Goal: Task Accomplishment & Management: Complete application form

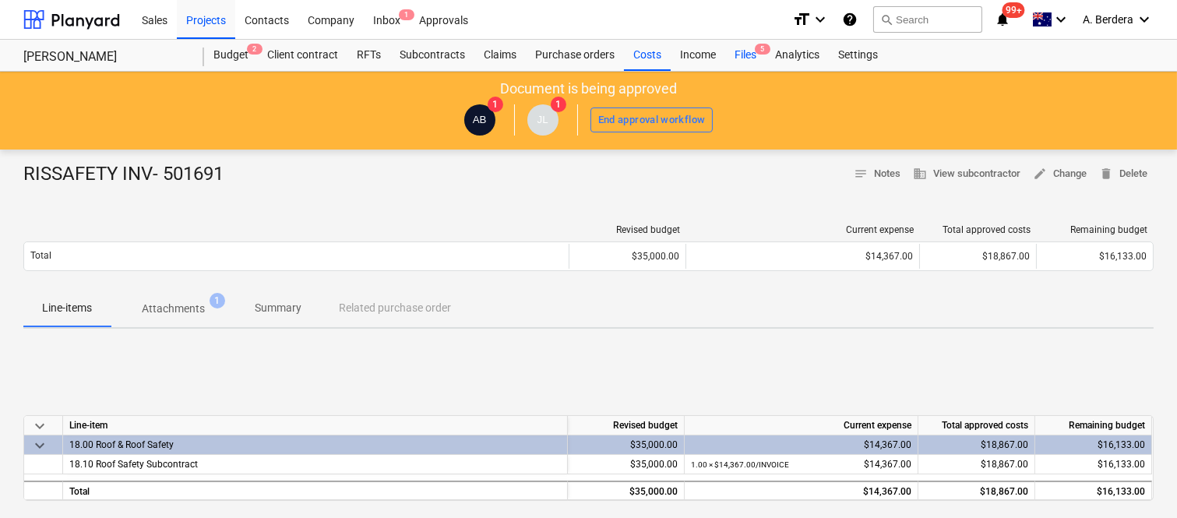
click at [749, 53] on div "Files 5" at bounding box center [745, 55] width 41 height 31
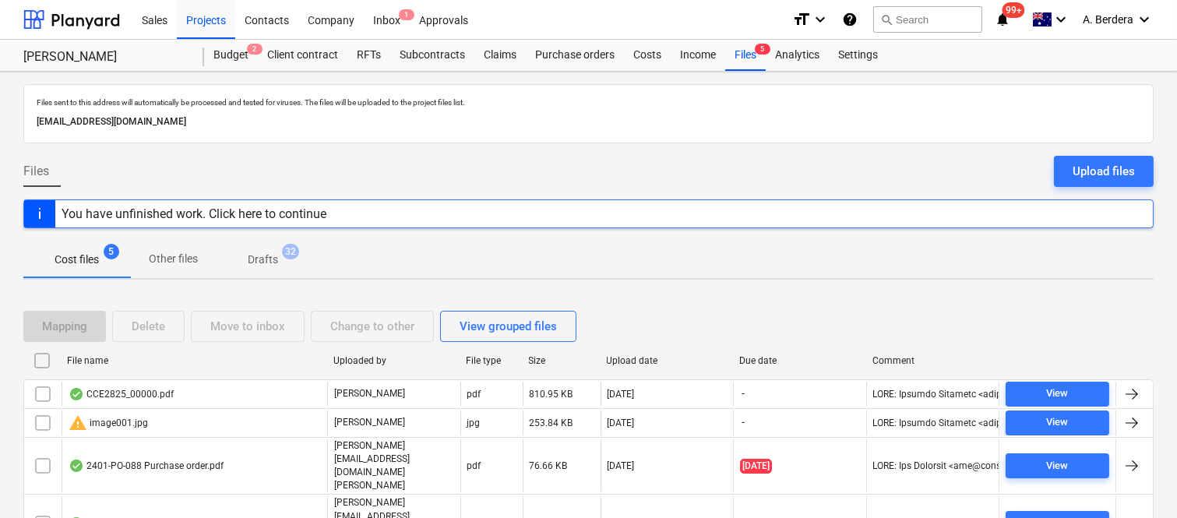
scroll to position [62, 0]
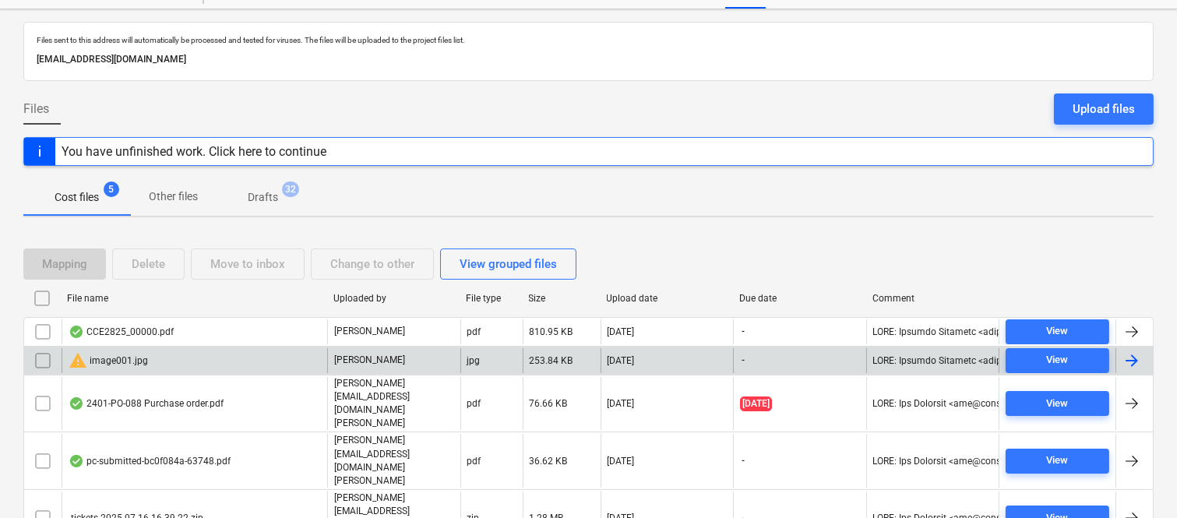
click at [44, 361] on input "checkbox" at bounding box center [42, 360] width 25 height 25
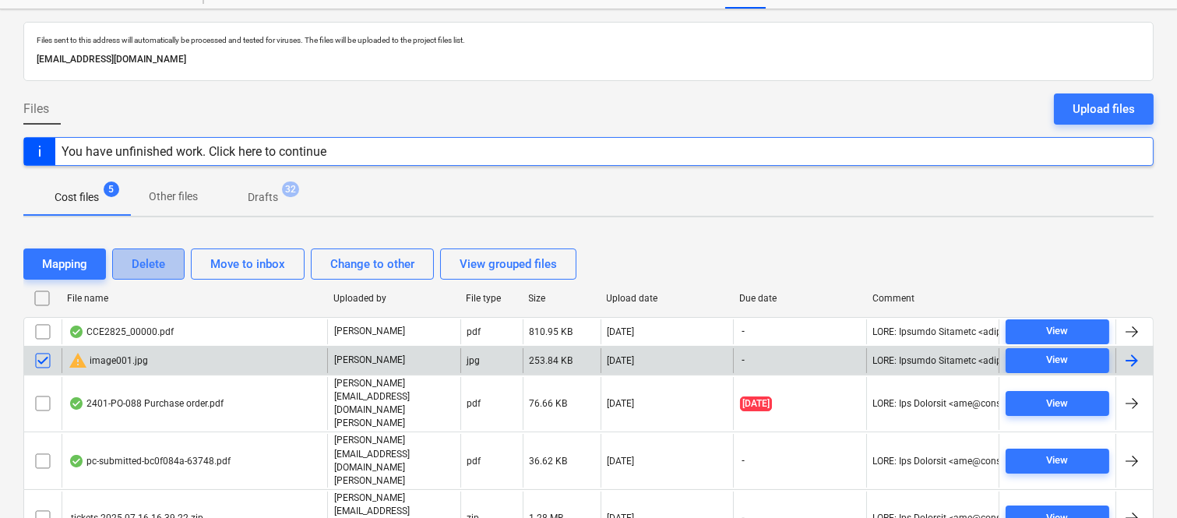
click at [164, 256] on div "Delete" at bounding box center [148, 264] width 33 height 20
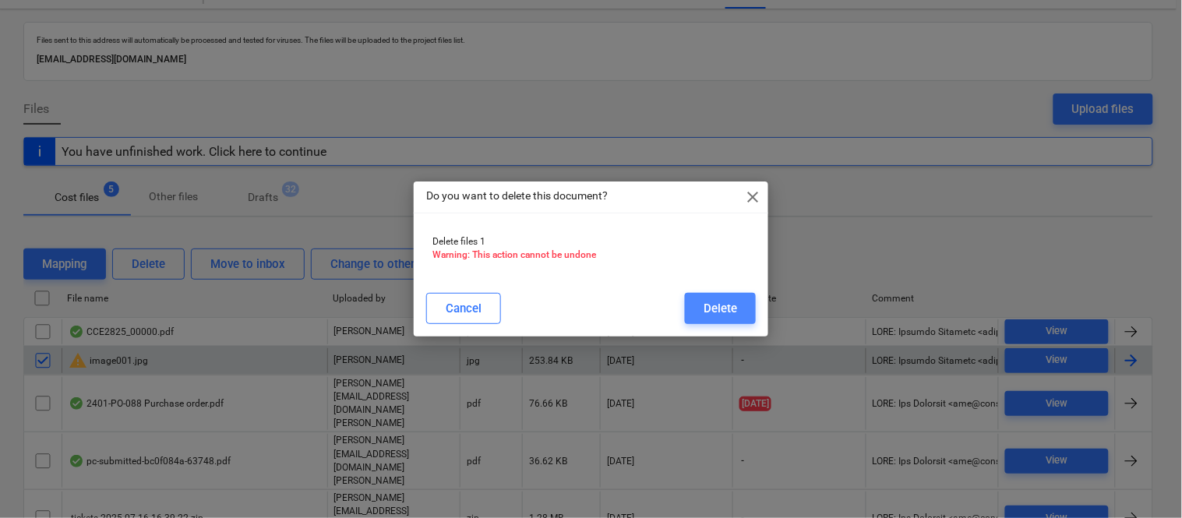
click at [723, 304] on div "Delete" at bounding box center [719, 308] width 33 height 20
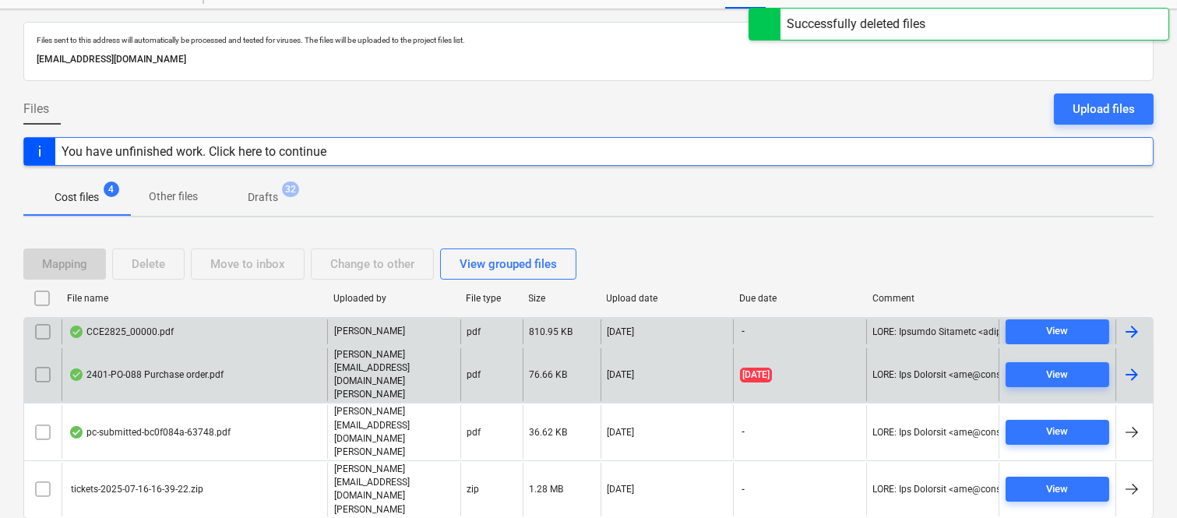
scroll to position [33, 0]
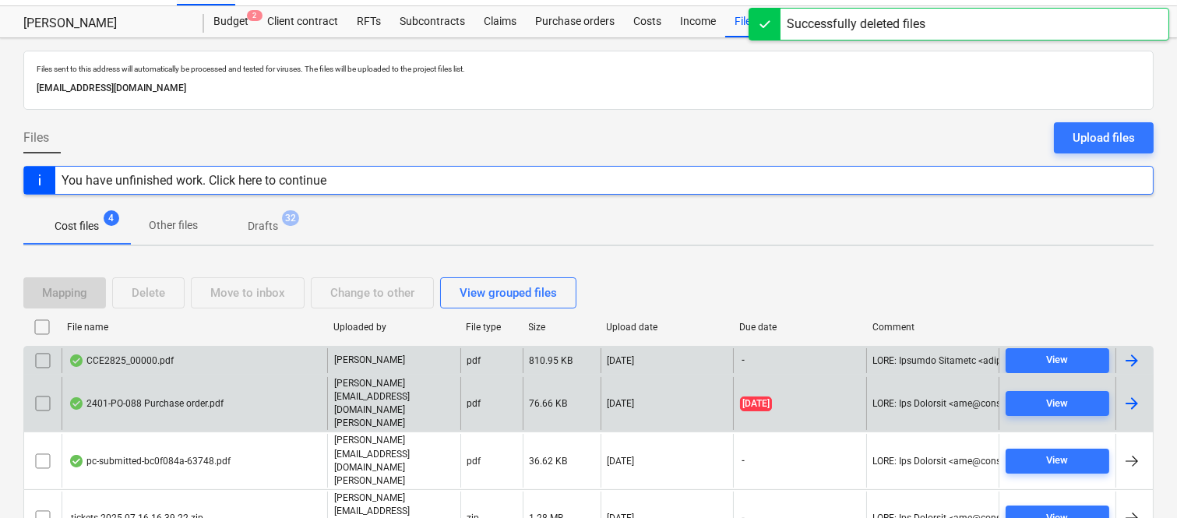
click at [446, 357] on div "[PERSON_NAME]" at bounding box center [393, 360] width 133 height 25
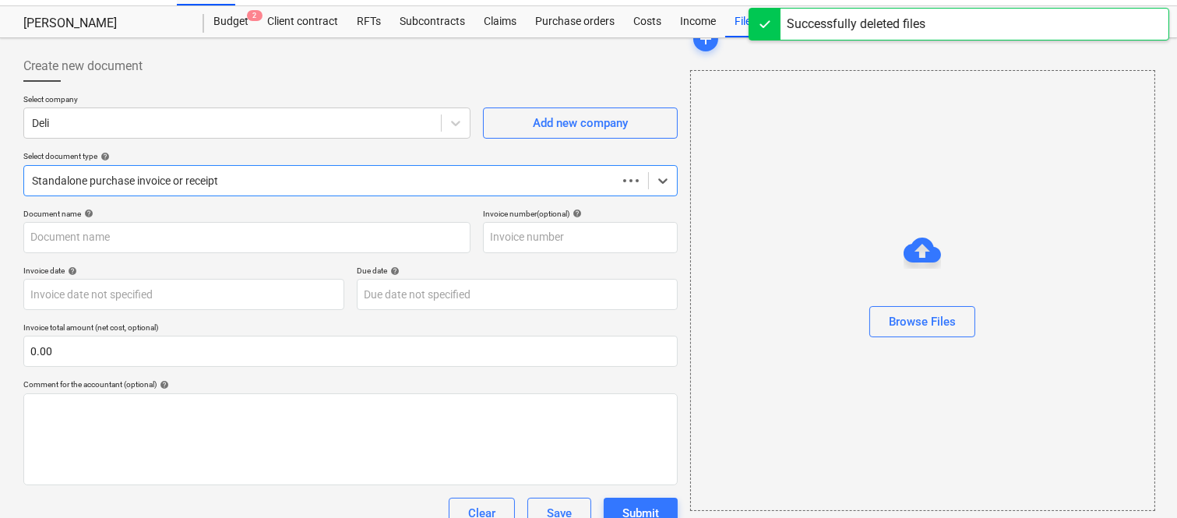
scroll to position [62, 0]
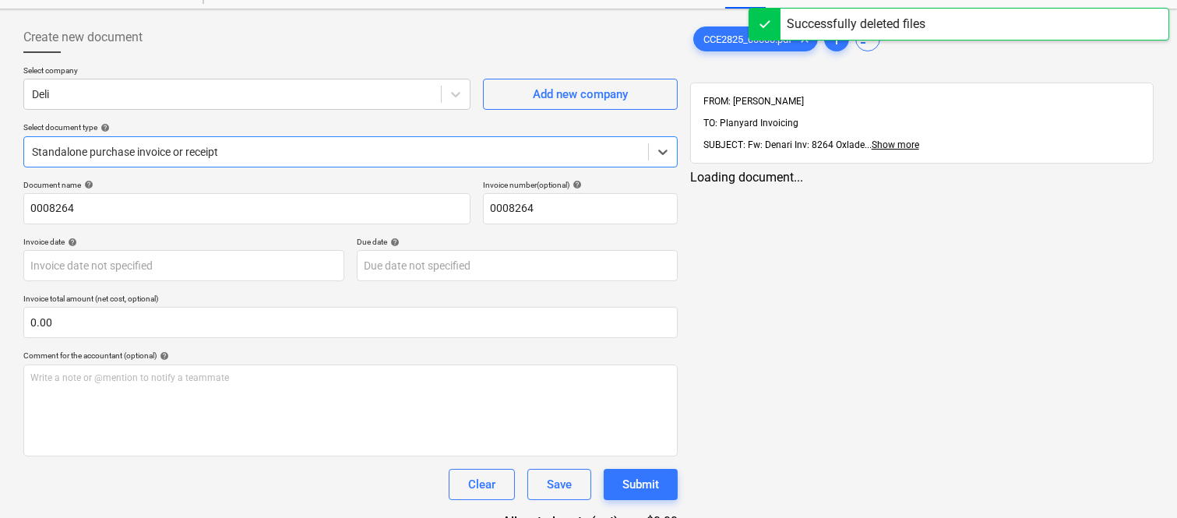
type input "0008264"
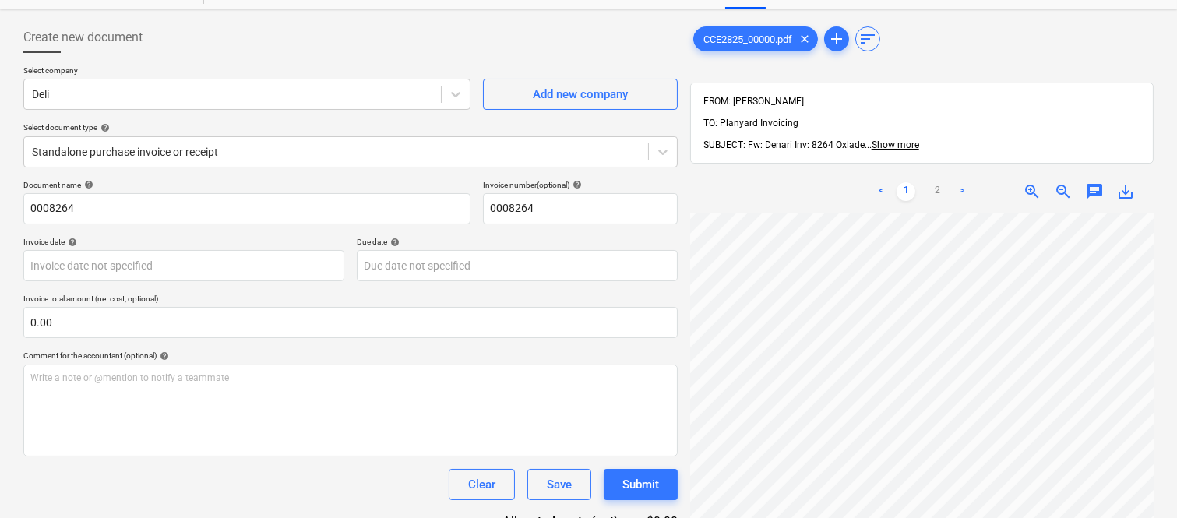
click at [678, 291] on div "Create new document Select company Deli Add new company Select document type he…" at bounding box center [588, 305] width 1143 height 578
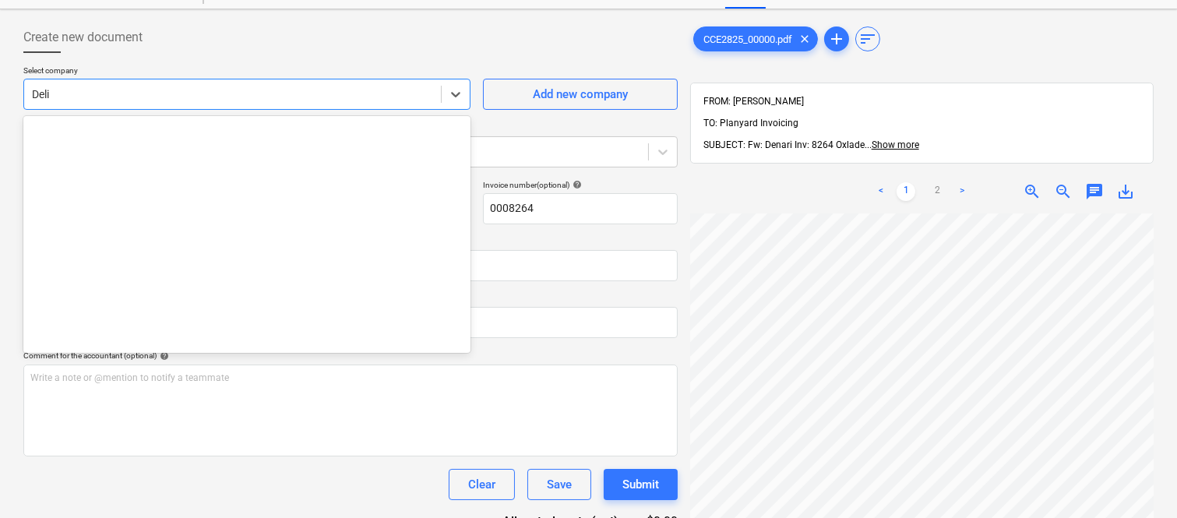
click at [158, 86] on div at bounding box center [232, 94] width 401 height 16
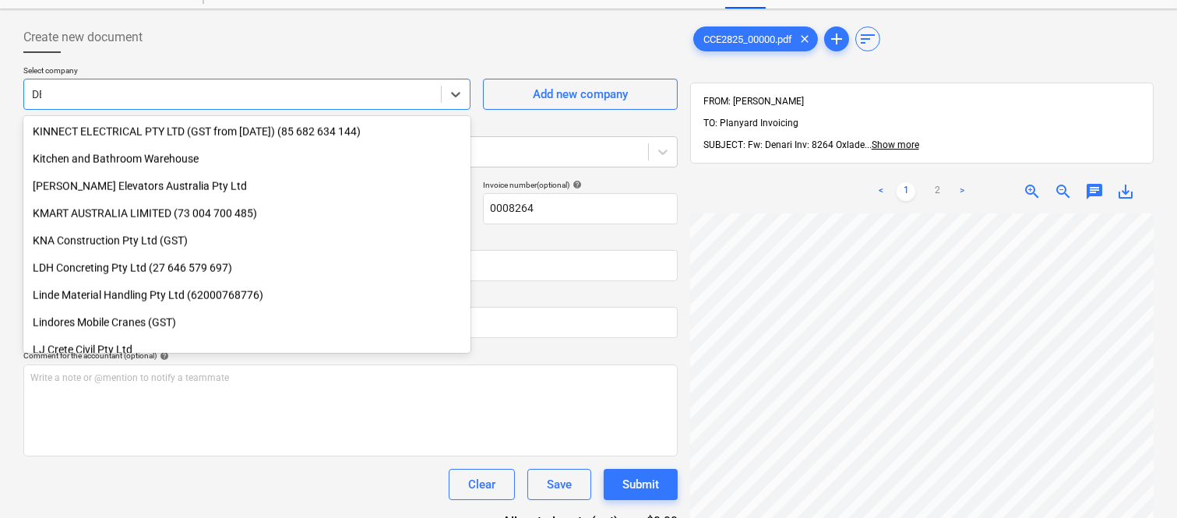
scroll to position [1320, 0]
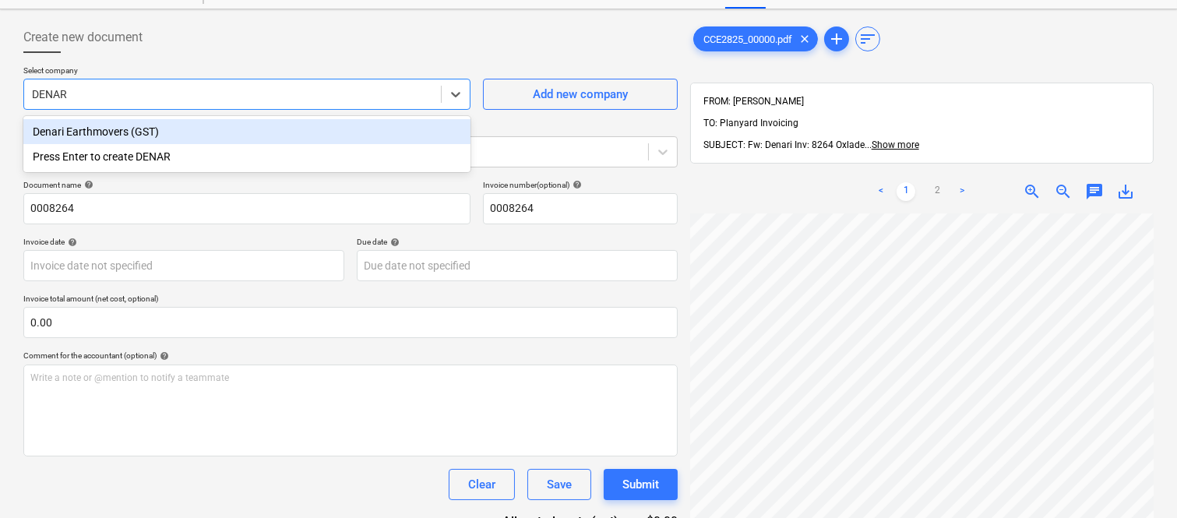
type input "DENARI"
click at [157, 134] on div "Denari Earthmovers (GST)" at bounding box center [246, 131] width 447 height 25
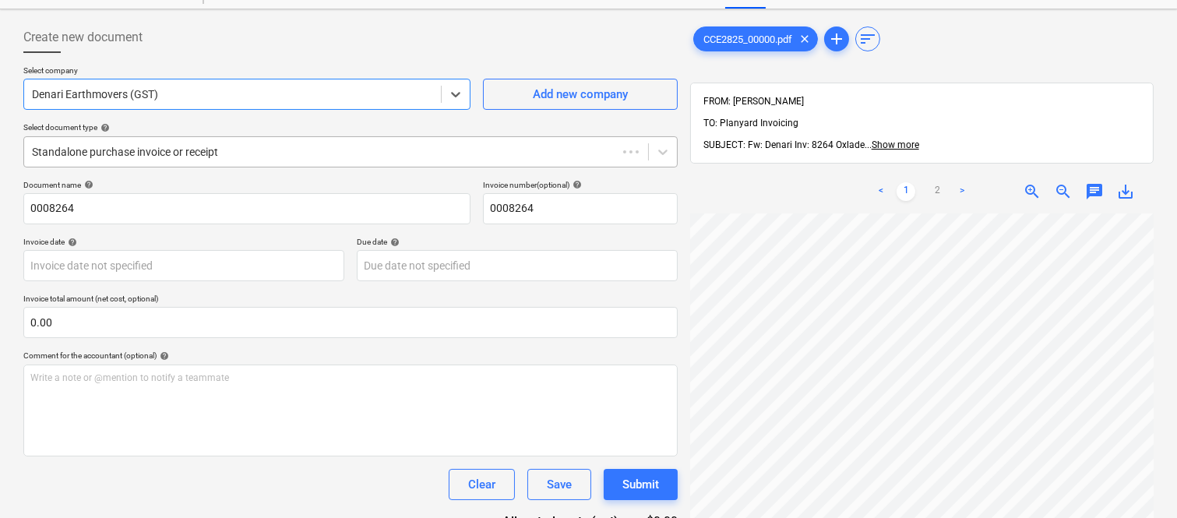
click at [170, 151] on div at bounding box center [320, 152] width 577 height 16
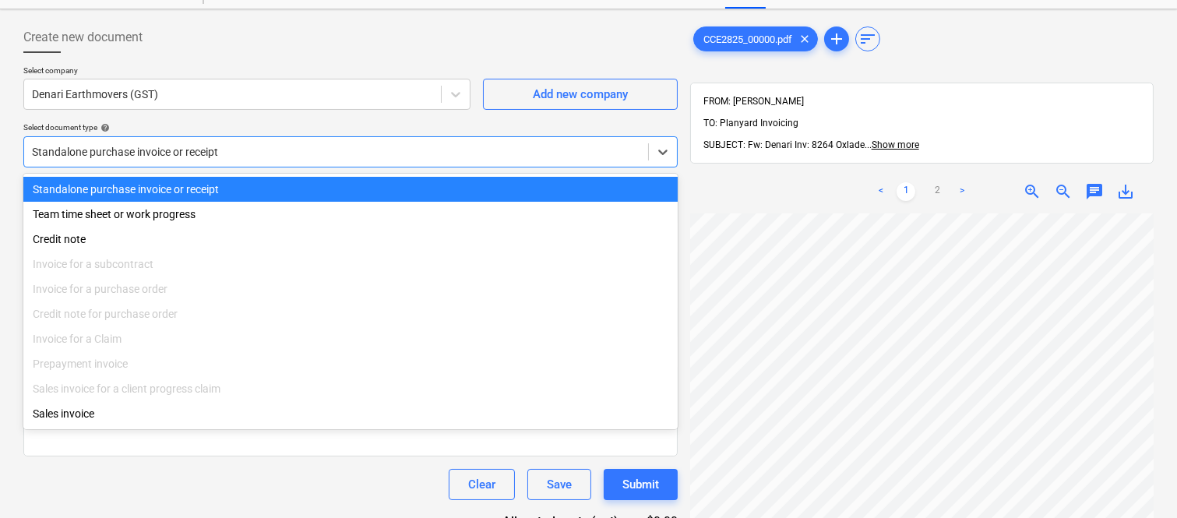
click at [183, 183] on div "Standalone purchase invoice or receipt" at bounding box center [350, 189] width 654 height 25
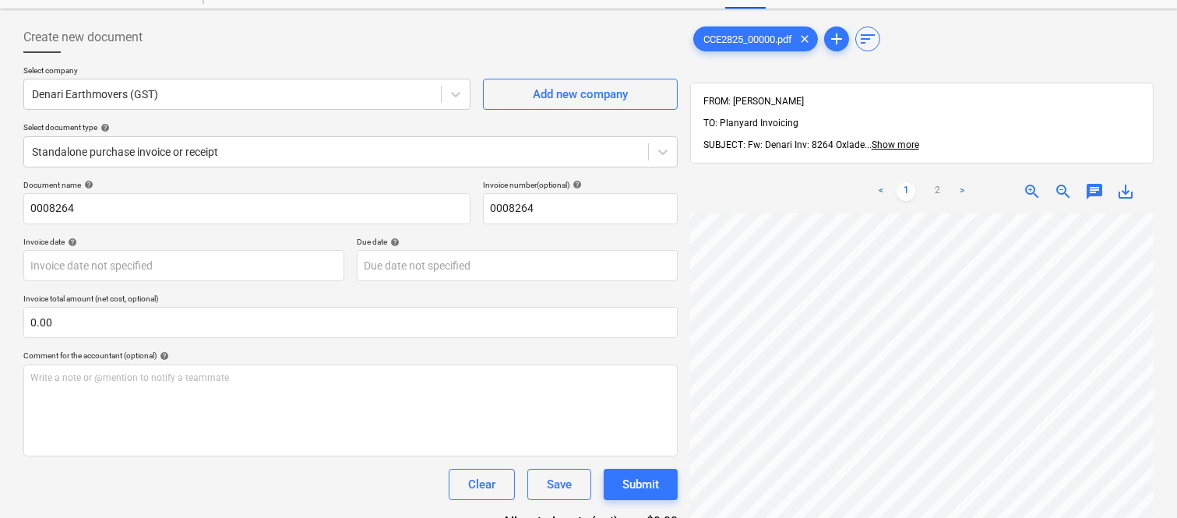
scroll to position [110, 170]
click at [151, 273] on body "Sales Projects Contacts Company Inbox 1 Approvals format_size keyboard_arrow_do…" at bounding box center [588, 197] width 1177 height 518
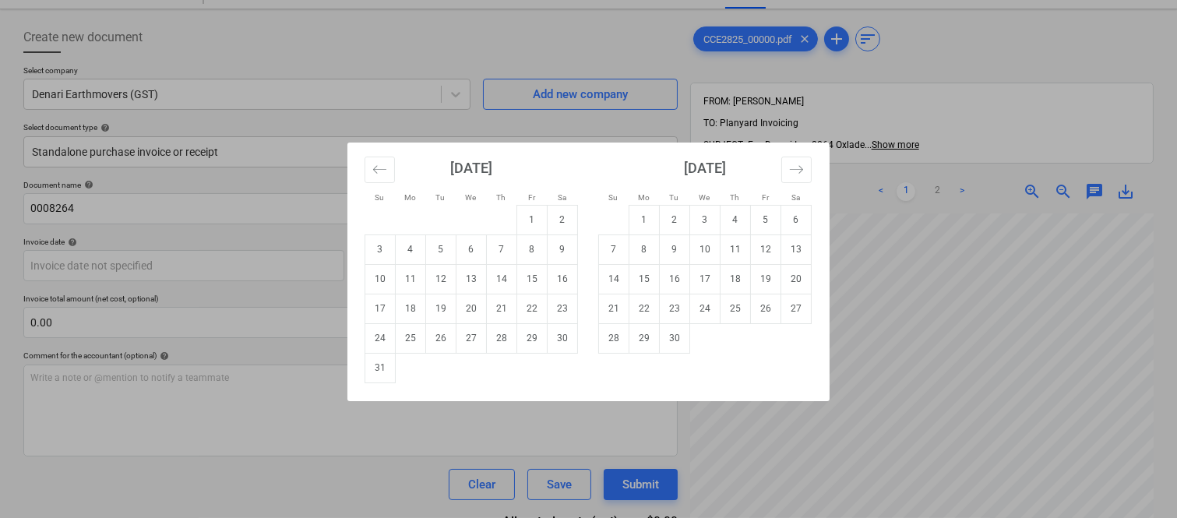
click at [421, 252] on td "4" at bounding box center [411, 249] width 30 height 30
type input "[DATE]"
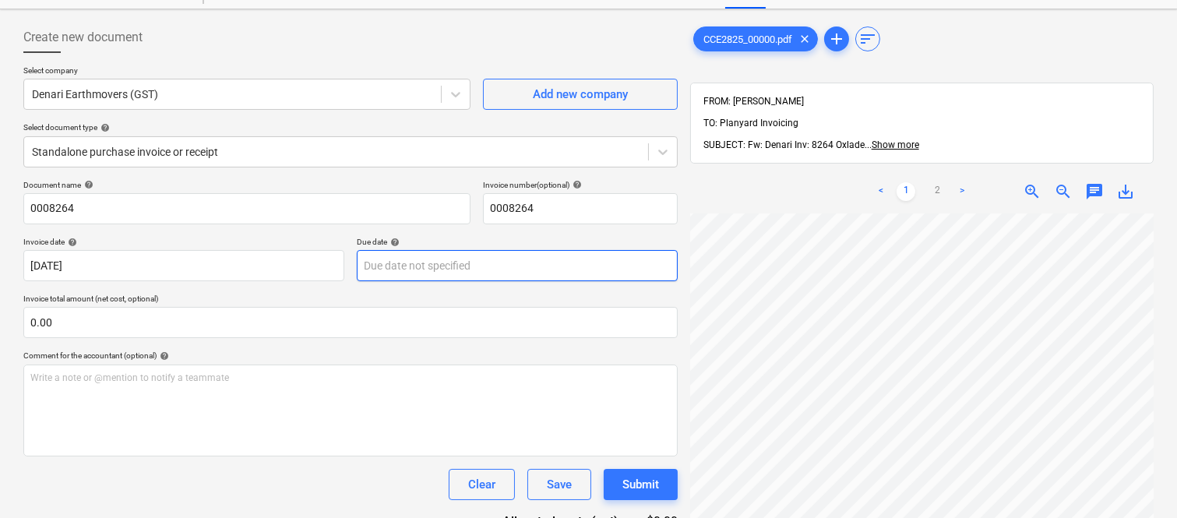
click at [473, 265] on body "Sales Projects Contacts Company Inbox 1 Approvals format_size keyboard_arrow_do…" at bounding box center [588, 197] width 1177 height 518
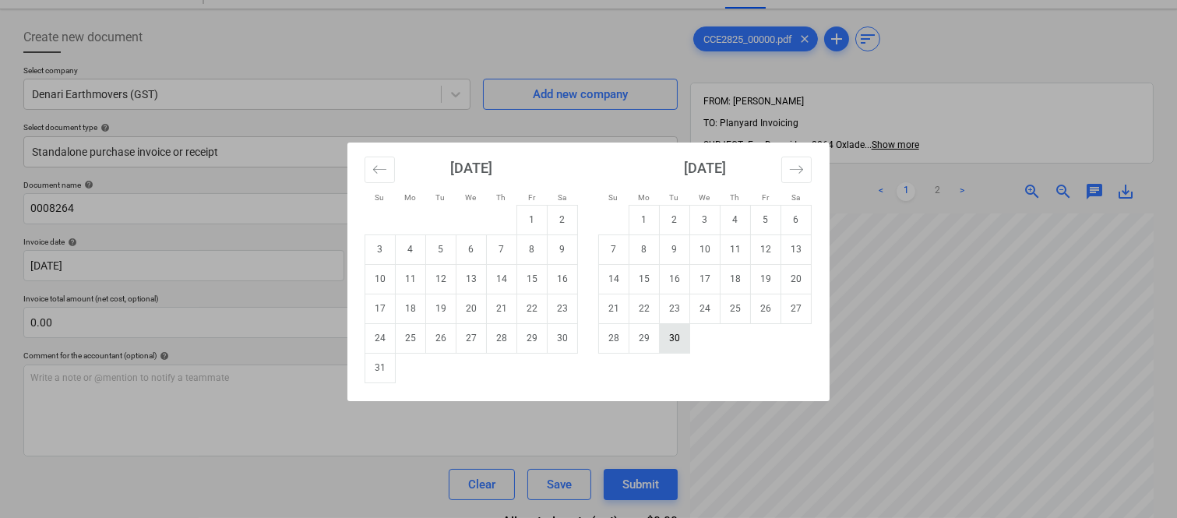
click at [668, 337] on td "30" at bounding box center [675, 338] width 30 height 30
type input "[DATE]"
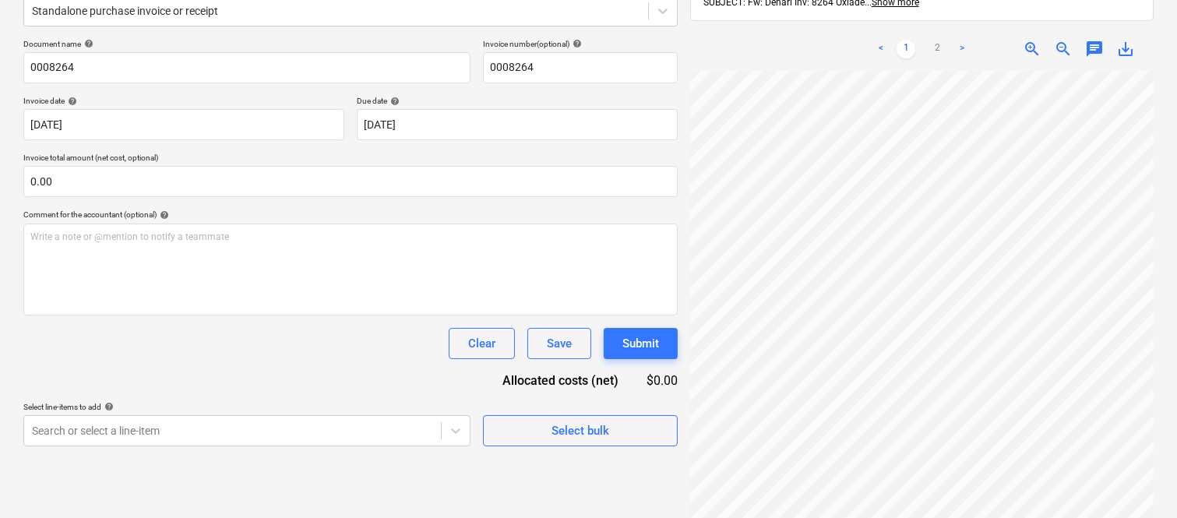
scroll to position [222, 0]
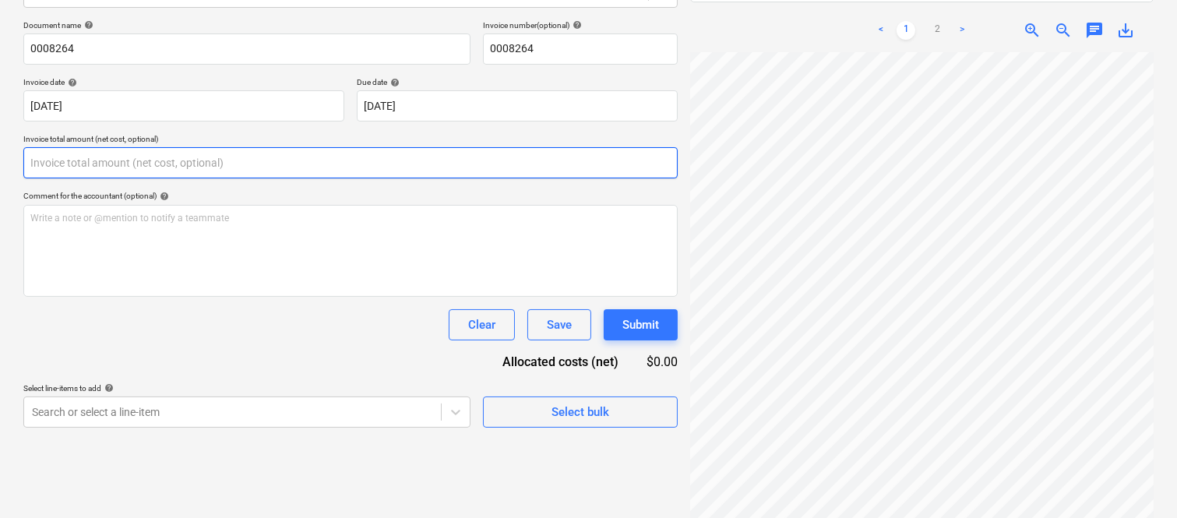
click at [244, 158] on input "text" at bounding box center [350, 162] width 654 height 31
paste input "12,501.89"
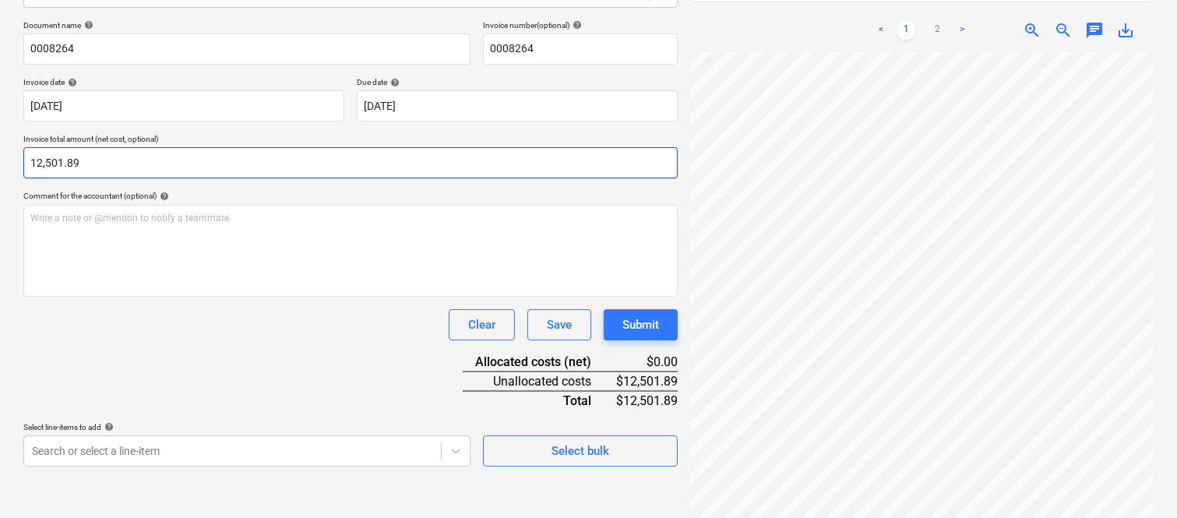
type input "12,501.89"
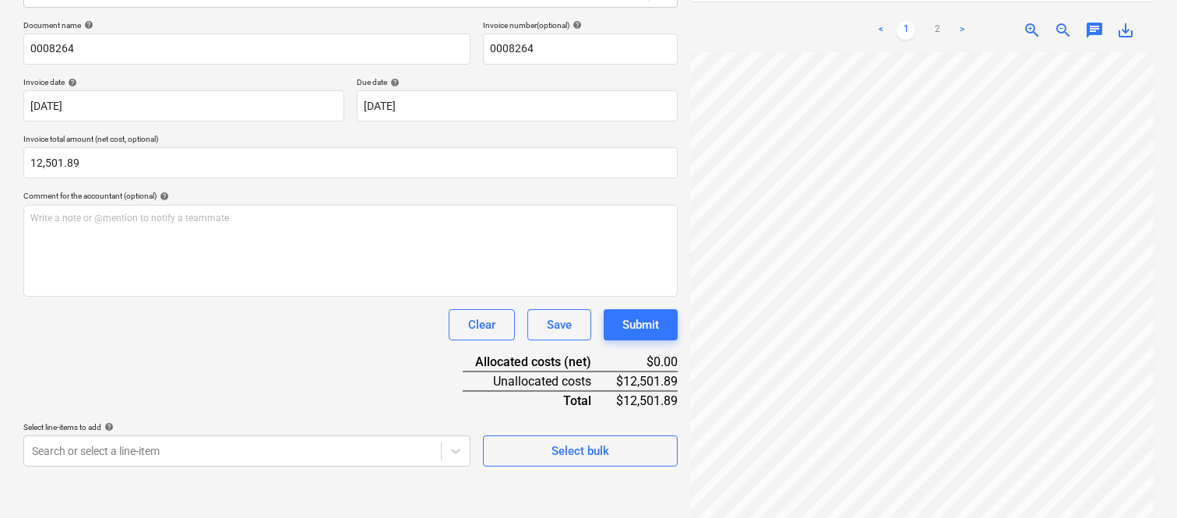
click at [228, 328] on div "Clear Save Submit" at bounding box center [350, 324] width 654 height 31
click at [327, 296] on body "Sales Projects Contacts Company Inbox 1 Approvals format_size keyboard_arrow_do…" at bounding box center [588, 37] width 1177 height 518
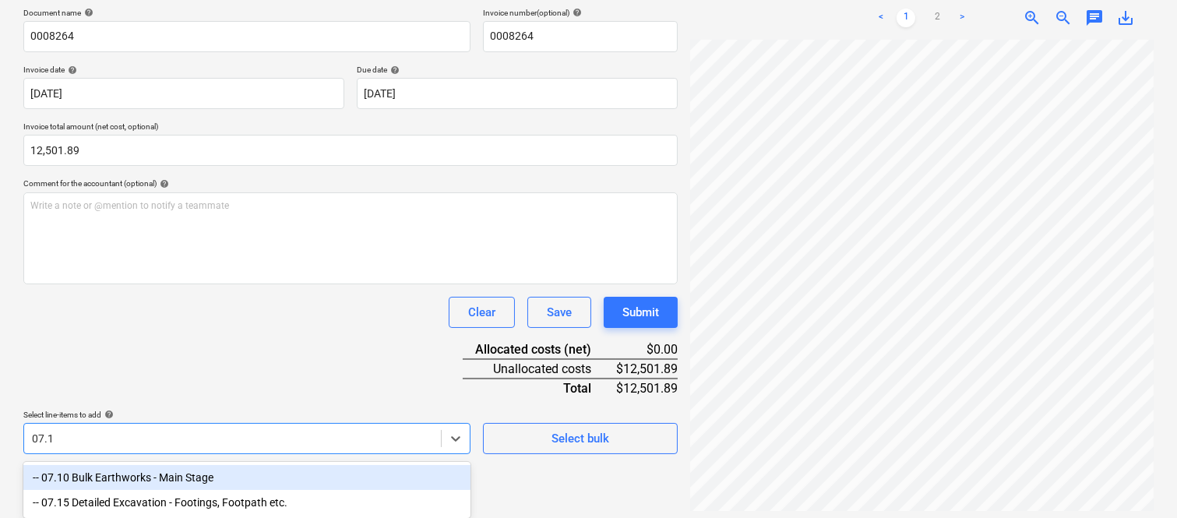
type input "07.10"
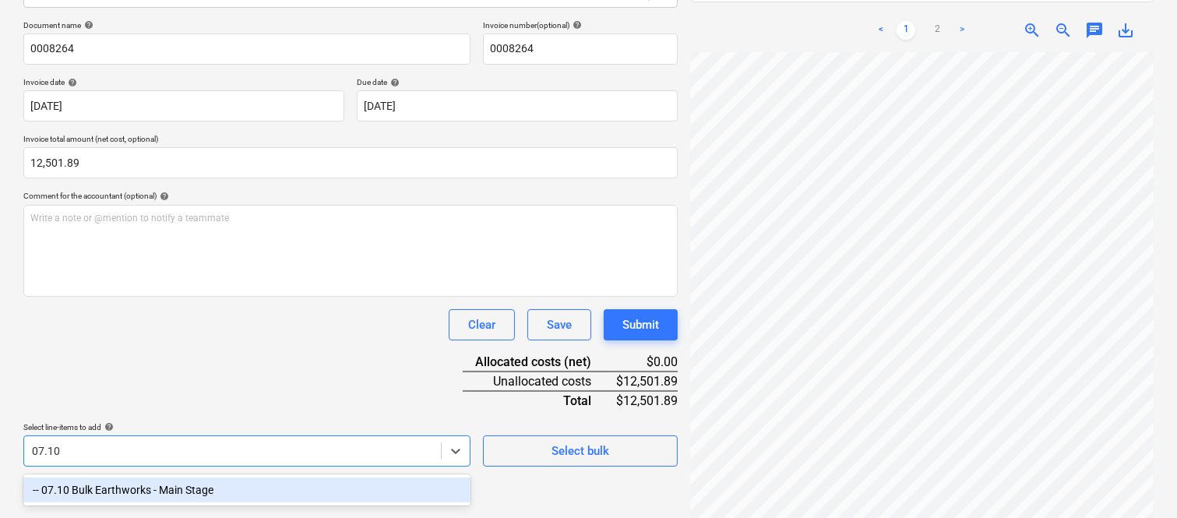
click at [280, 485] on div "-- 07.10 Bulk Earthworks - Main Stage" at bounding box center [246, 490] width 447 height 25
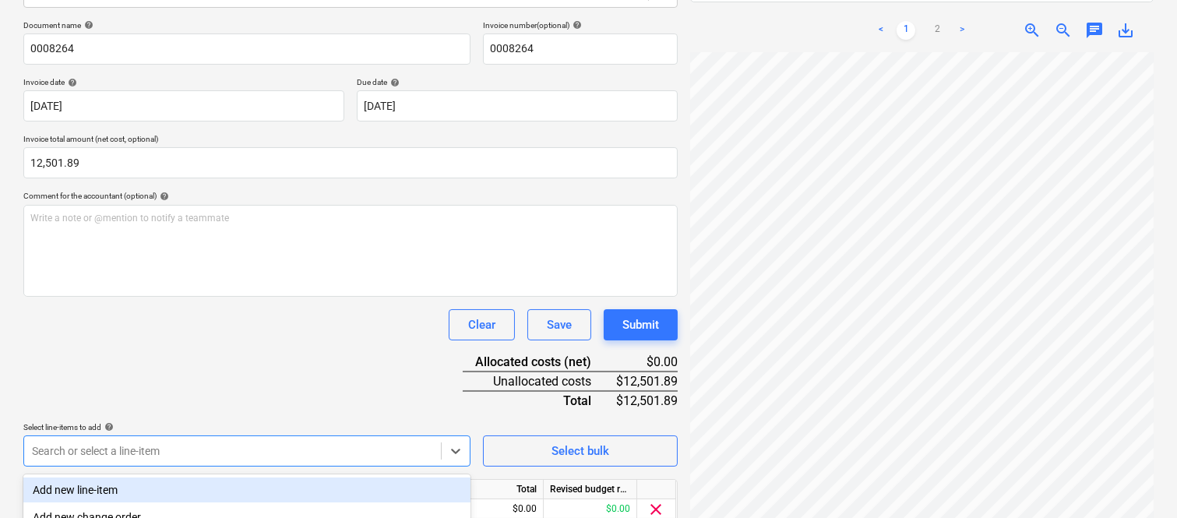
drag, startPoint x: 243, startPoint y: 393, endPoint x: 247, endPoint y: 384, distance: 9.4
click at [245, 387] on div "Document name help 0008264 Invoice number (optional) help 0008264 Invoice date …" at bounding box center [350, 294] width 654 height 549
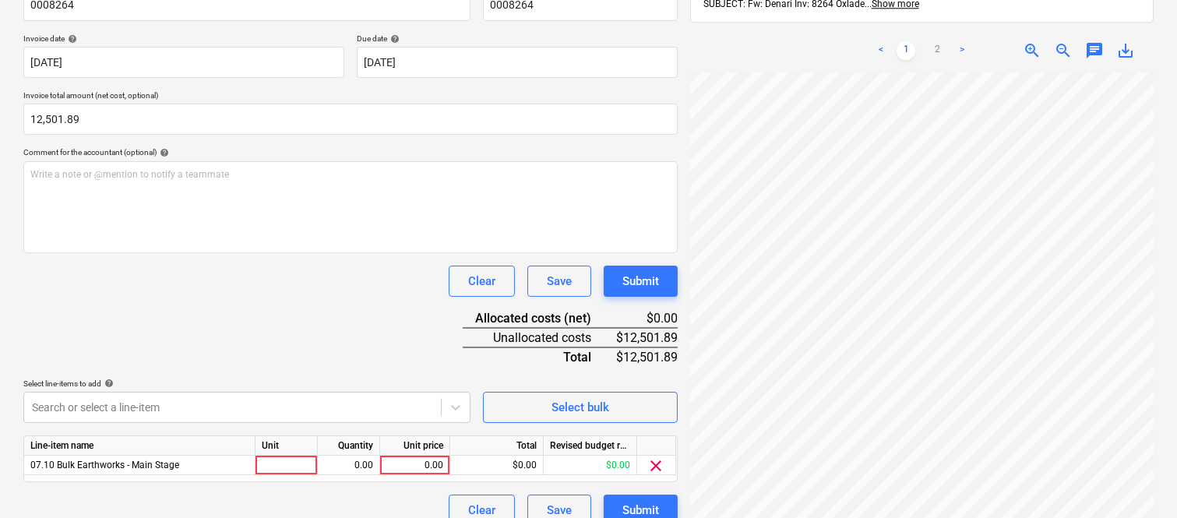
scroll to position [286, 0]
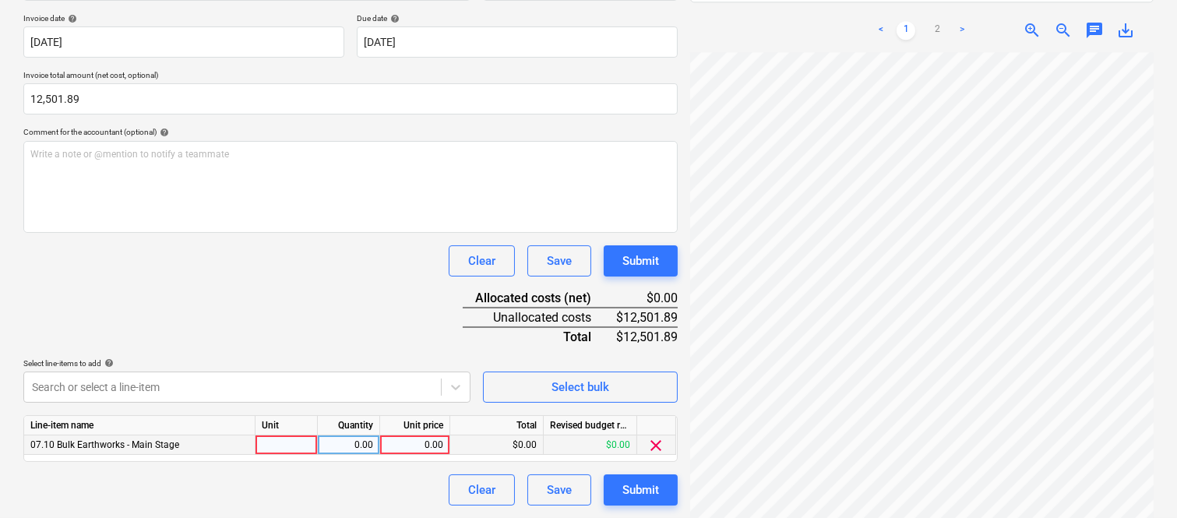
click at [301, 450] on div at bounding box center [287, 444] width 62 height 19
type input "INVOICE"
click at [343, 442] on div "0.00" at bounding box center [348, 444] width 49 height 19
type input "1"
click at [427, 447] on div "0.00" at bounding box center [414, 444] width 57 height 19
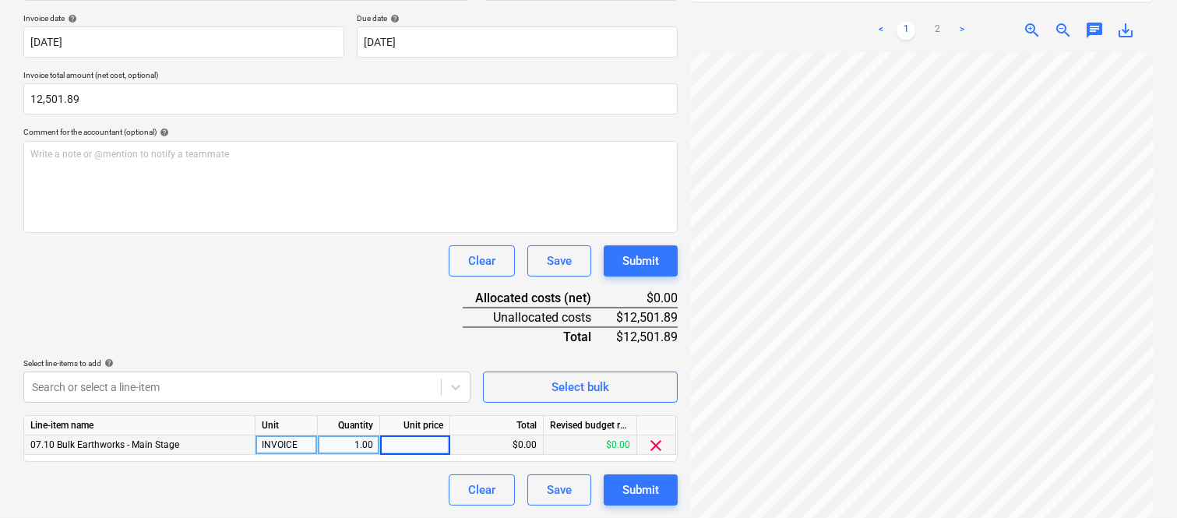
type input "12,501.89"
click at [344, 347] on div "Document name help 0008264 Invoice number (optional) help 0008264 Invoice date …" at bounding box center [350, 230] width 654 height 549
click at [292, 274] on div "Clear Save Submit" at bounding box center [350, 260] width 654 height 31
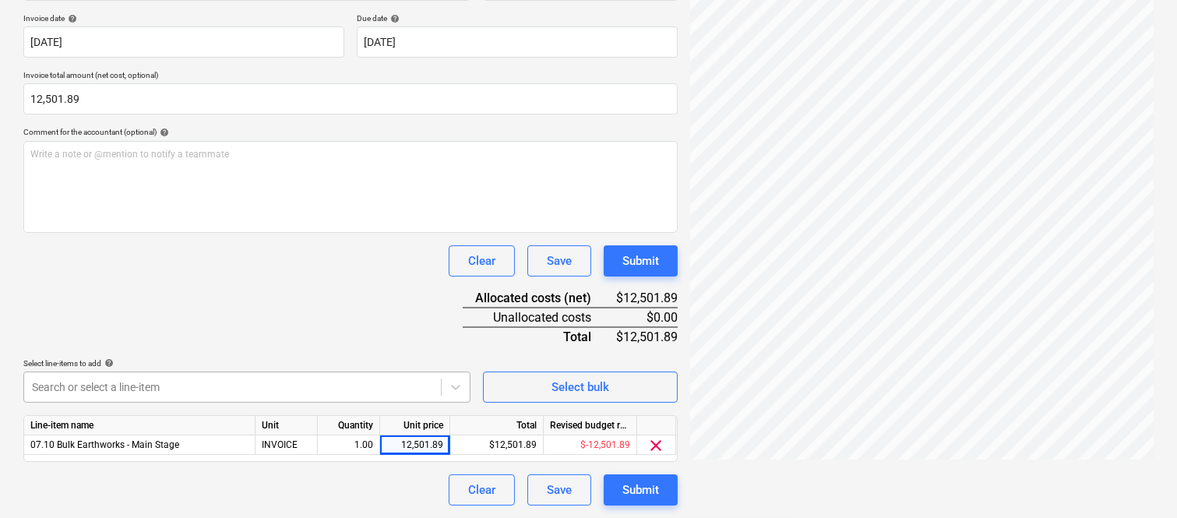
scroll to position [0, 0]
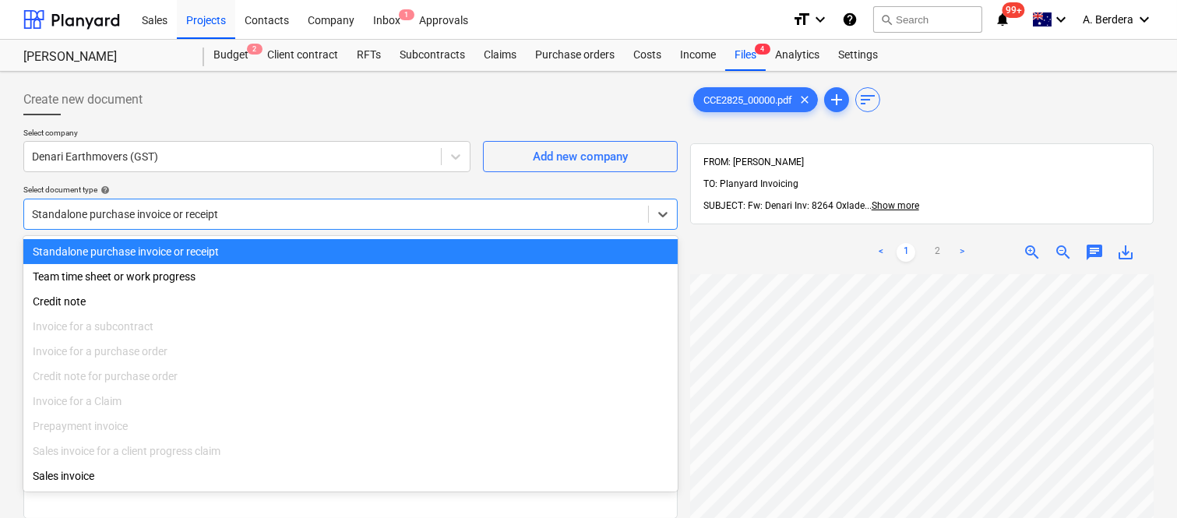
click at [263, 211] on div at bounding box center [336, 214] width 608 height 16
click at [271, 252] on div "Standalone purchase invoice or receipt" at bounding box center [350, 251] width 654 height 25
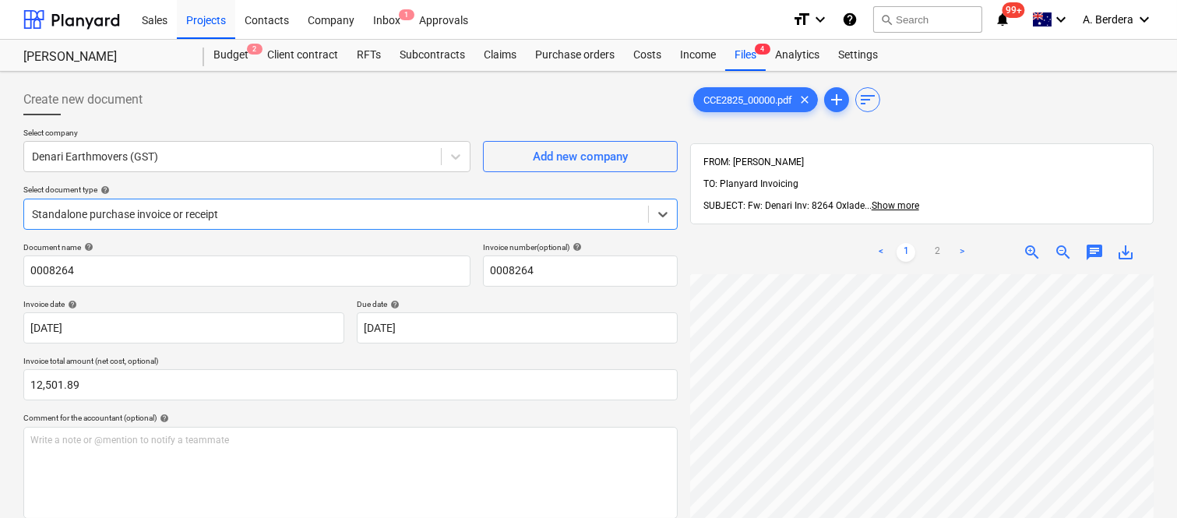
scroll to position [0, 238]
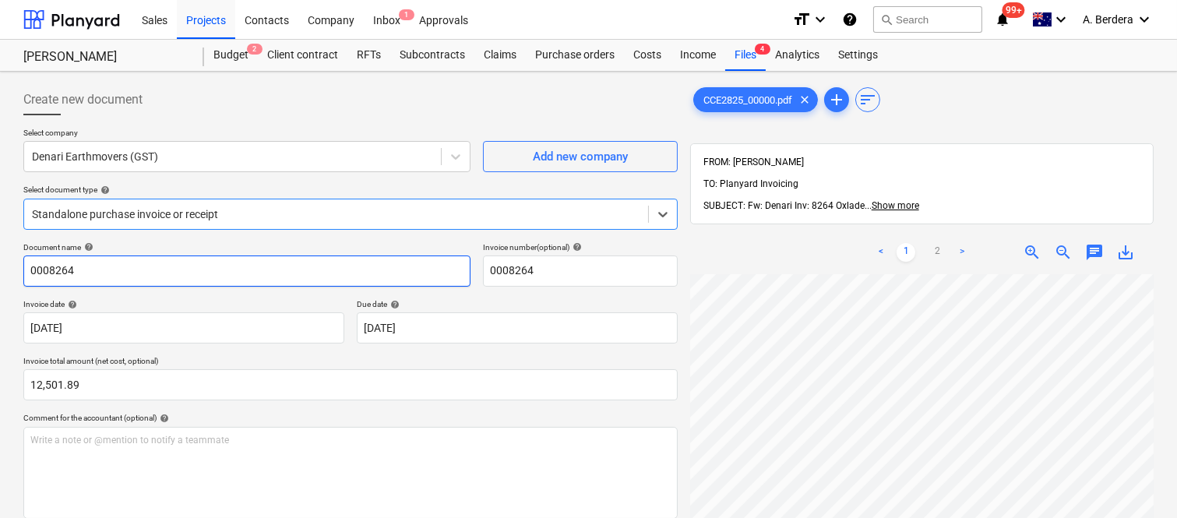
click at [28, 270] on input "0008264" at bounding box center [246, 271] width 447 height 31
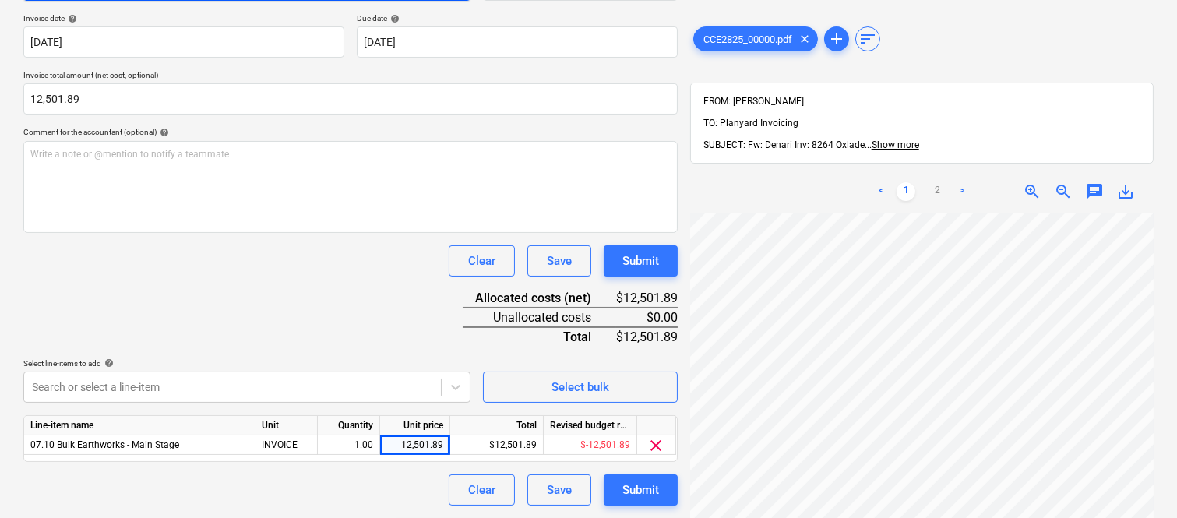
scroll to position [0, 0]
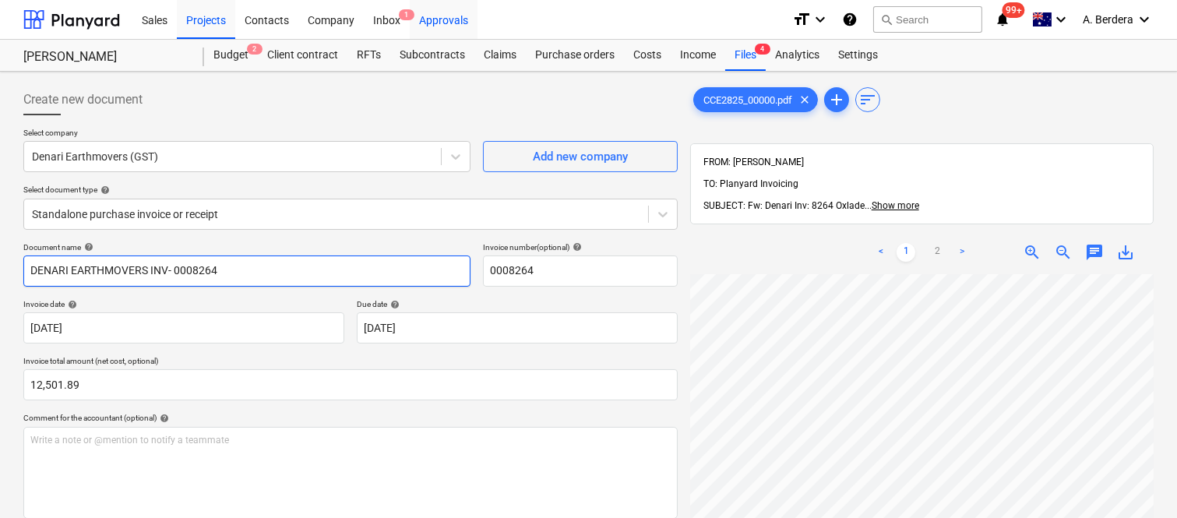
type input "DENARI EARTHMOVERS INV- 0008264"
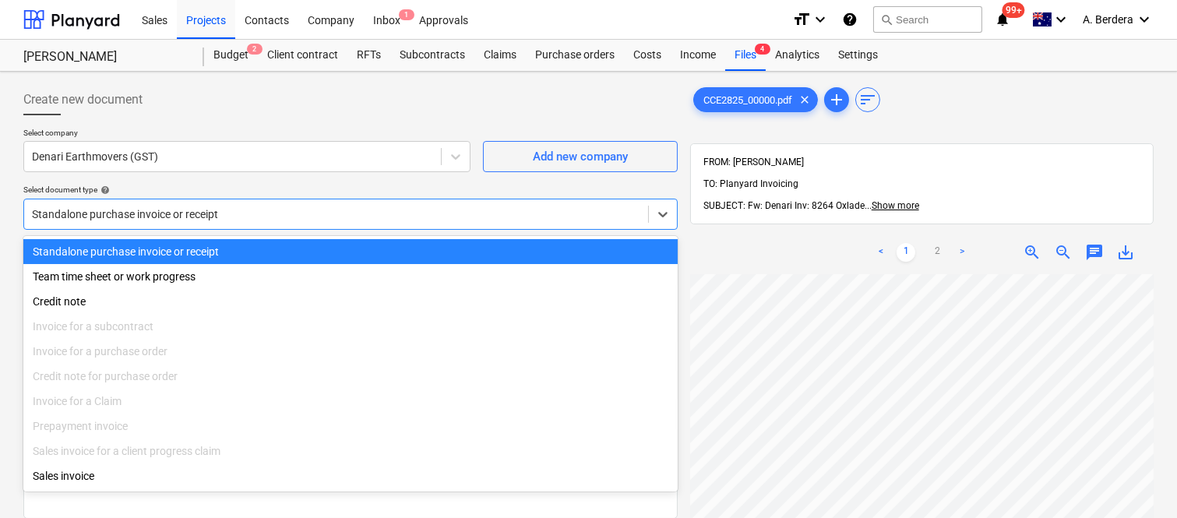
click at [335, 209] on div at bounding box center [336, 214] width 608 height 16
click at [360, 250] on div "Standalone purchase invoice or receipt" at bounding box center [350, 251] width 654 height 25
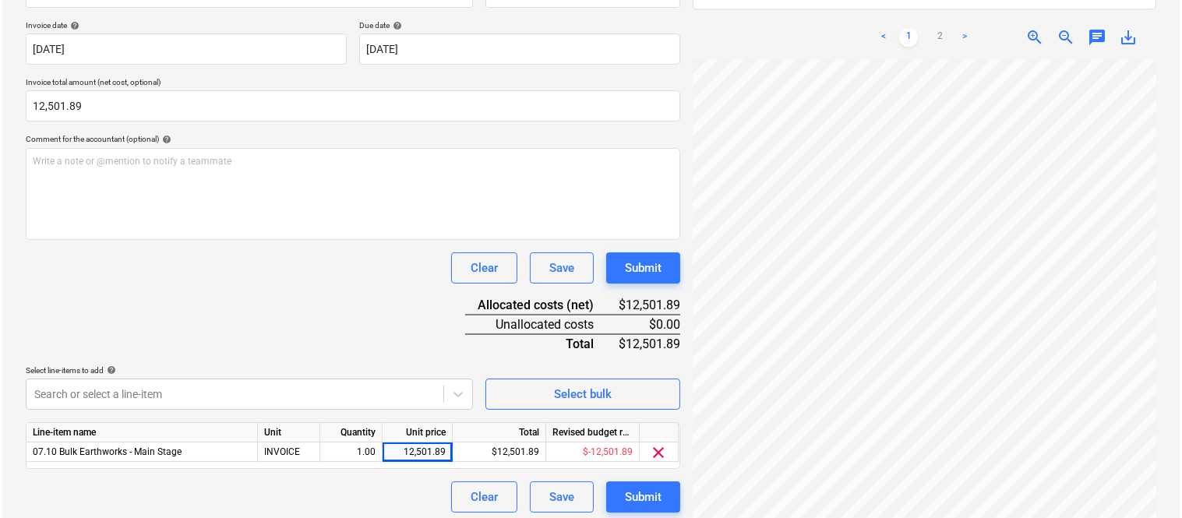
scroll to position [286, 0]
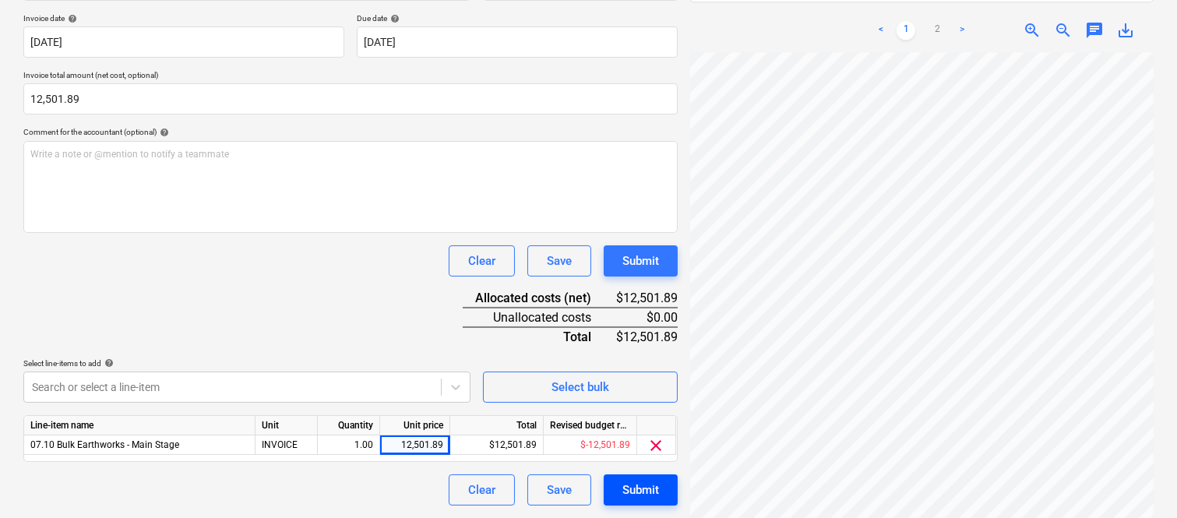
click at [641, 499] on div "Submit" at bounding box center [640, 490] width 37 height 20
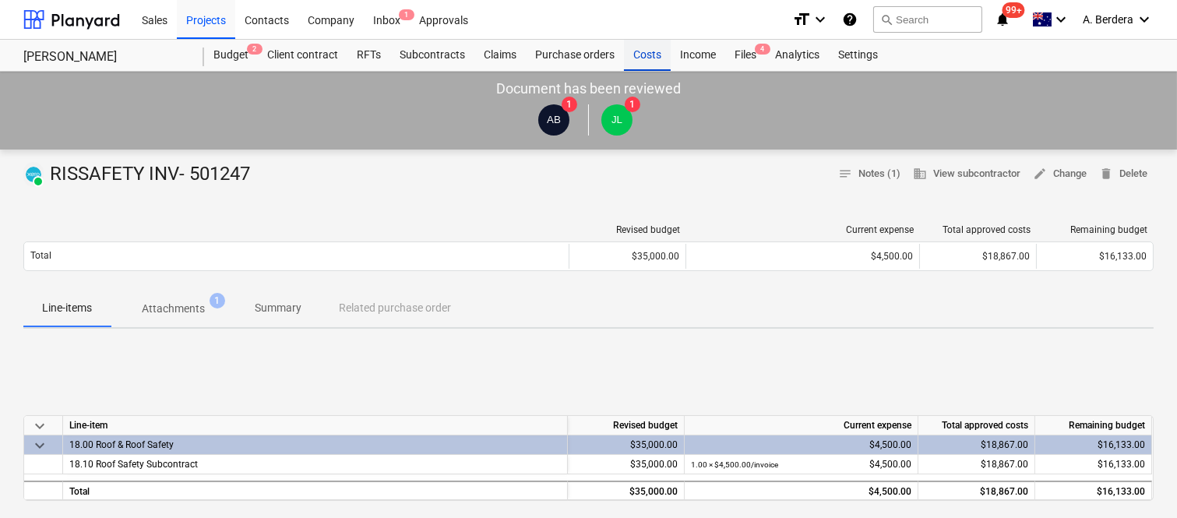
click at [650, 55] on div "Costs" at bounding box center [647, 55] width 47 height 31
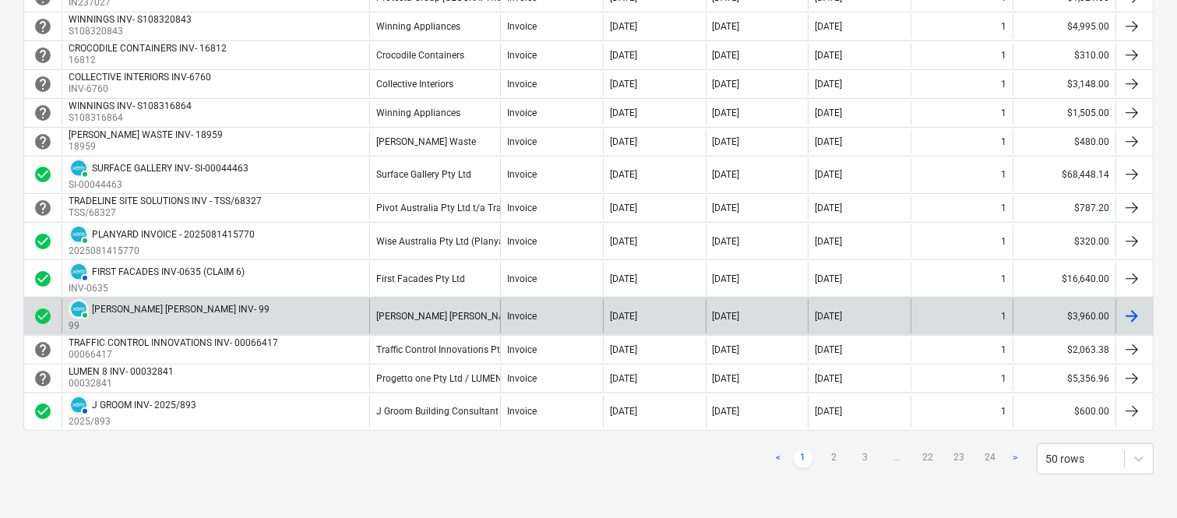
scroll to position [1457, 0]
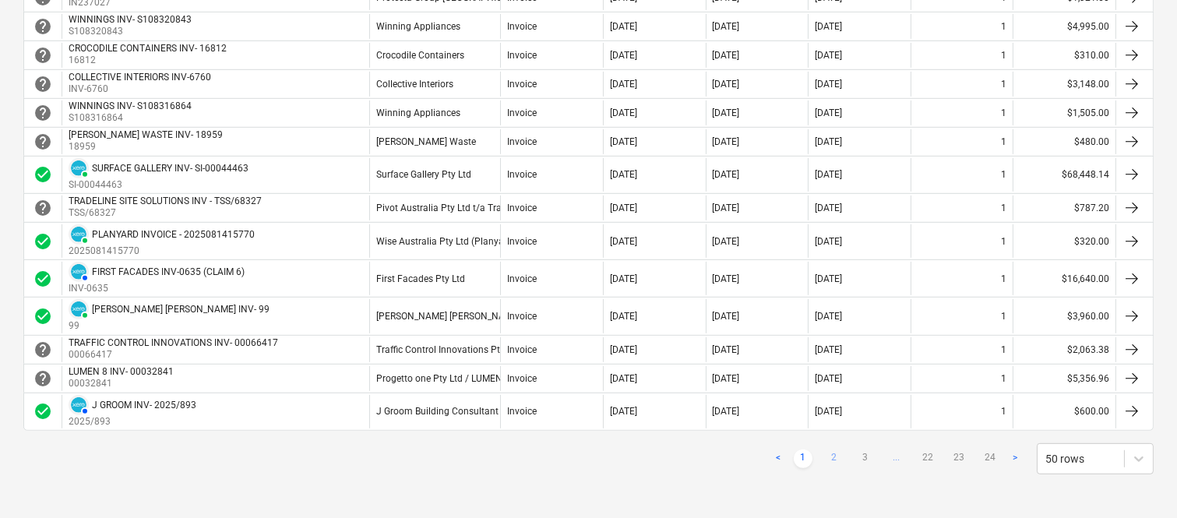
click at [827, 456] on link "2" at bounding box center [834, 458] width 19 height 19
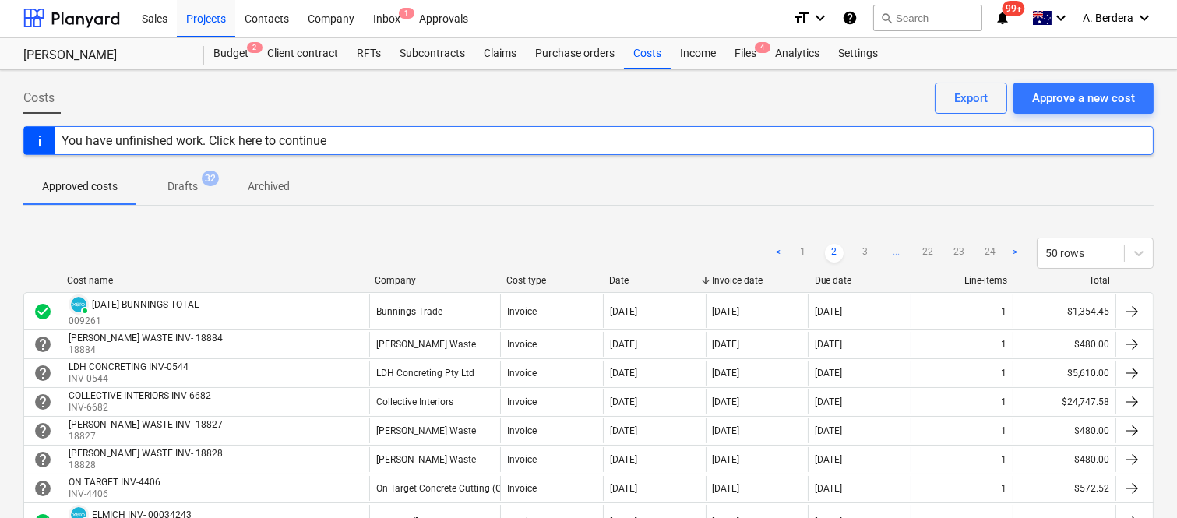
scroll to position [0, 0]
click at [861, 255] on link "3" at bounding box center [865, 254] width 19 height 19
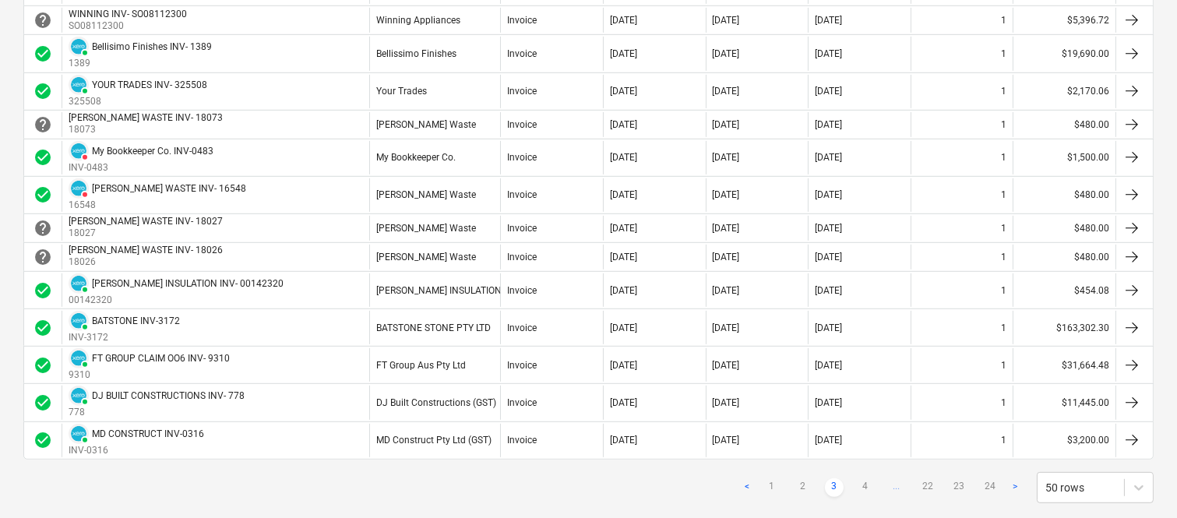
scroll to position [1489, 0]
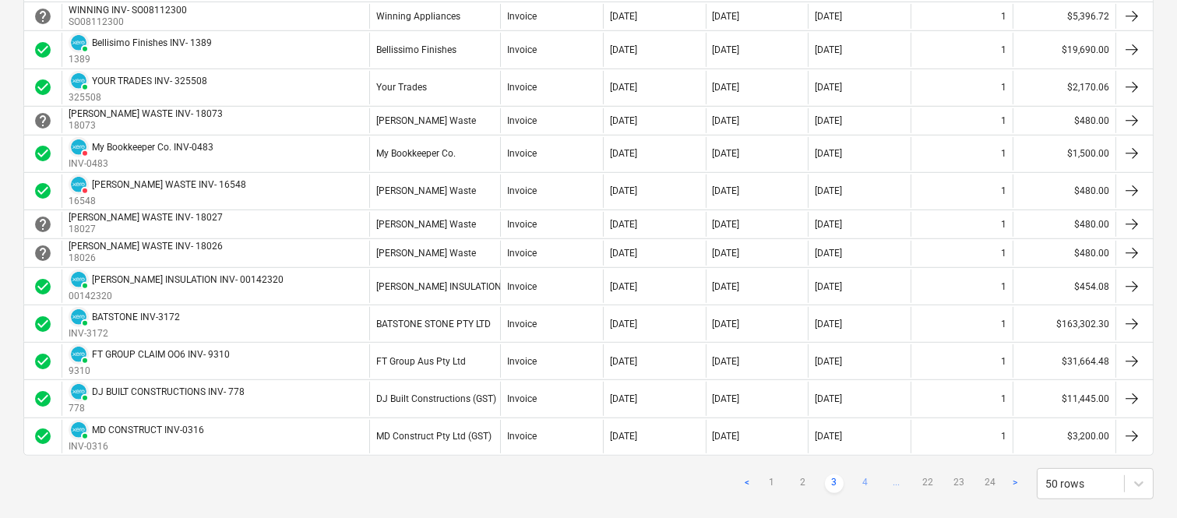
click at [865, 488] on link "4" at bounding box center [865, 483] width 19 height 19
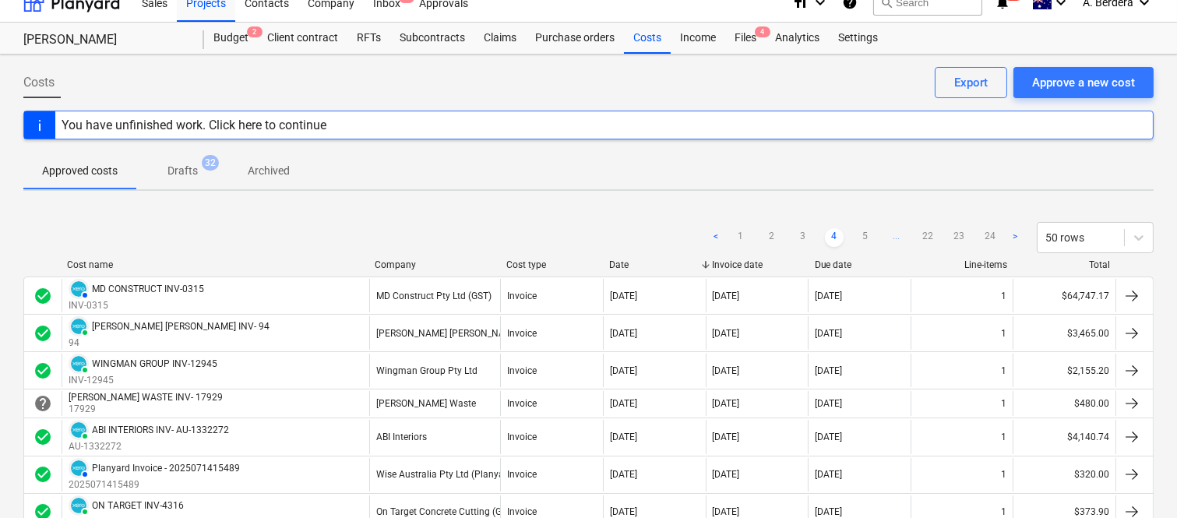
scroll to position [0, 0]
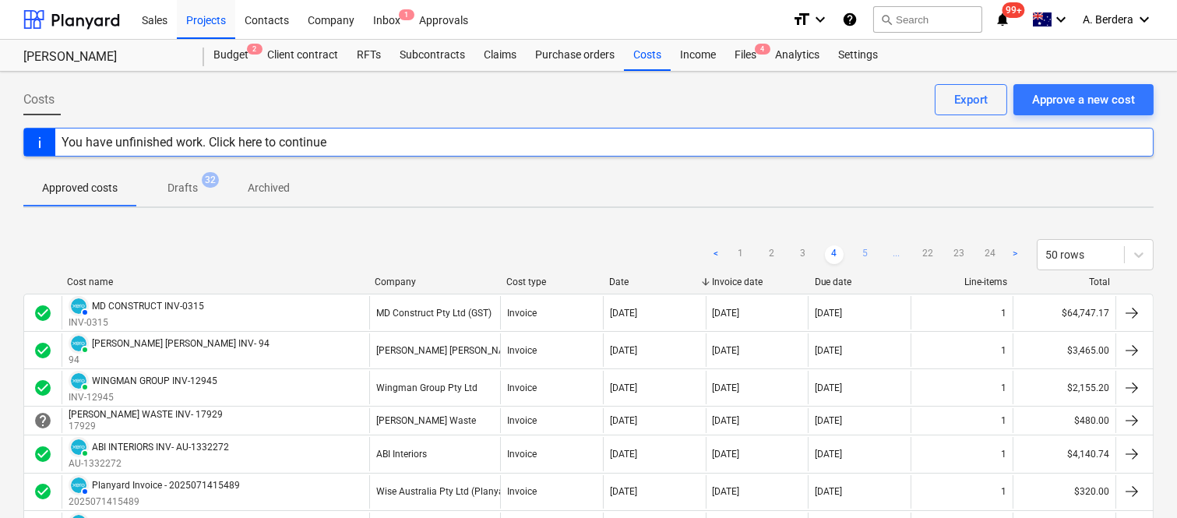
click at [868, 253] on link "5" at bounding box center [865, 254] width 19 height 19
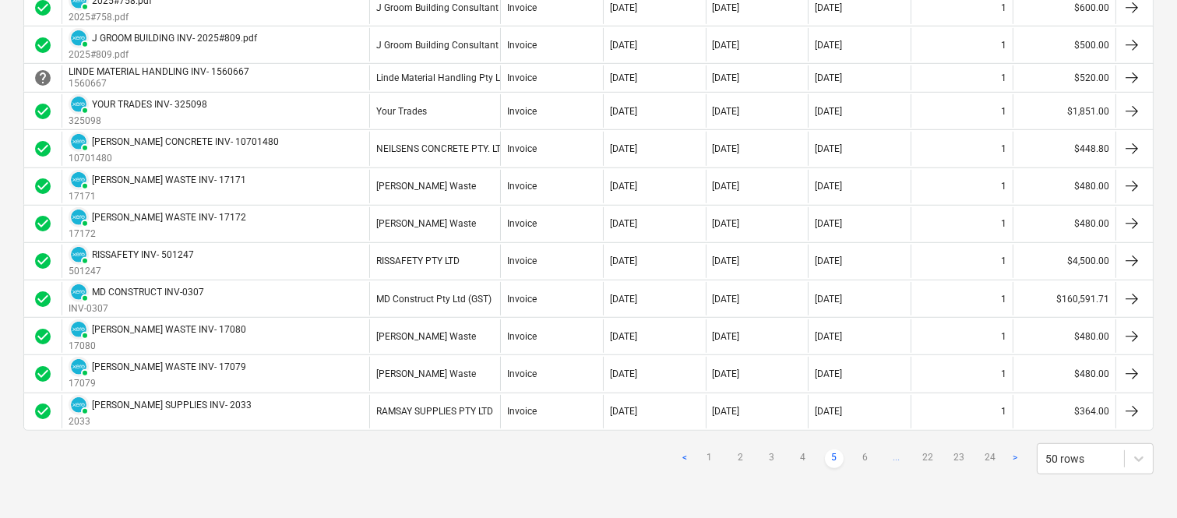
scroll to position [1733, 0]
click at [868, 460] on link "6" at bounding box center [865, 458] width 19 height 19
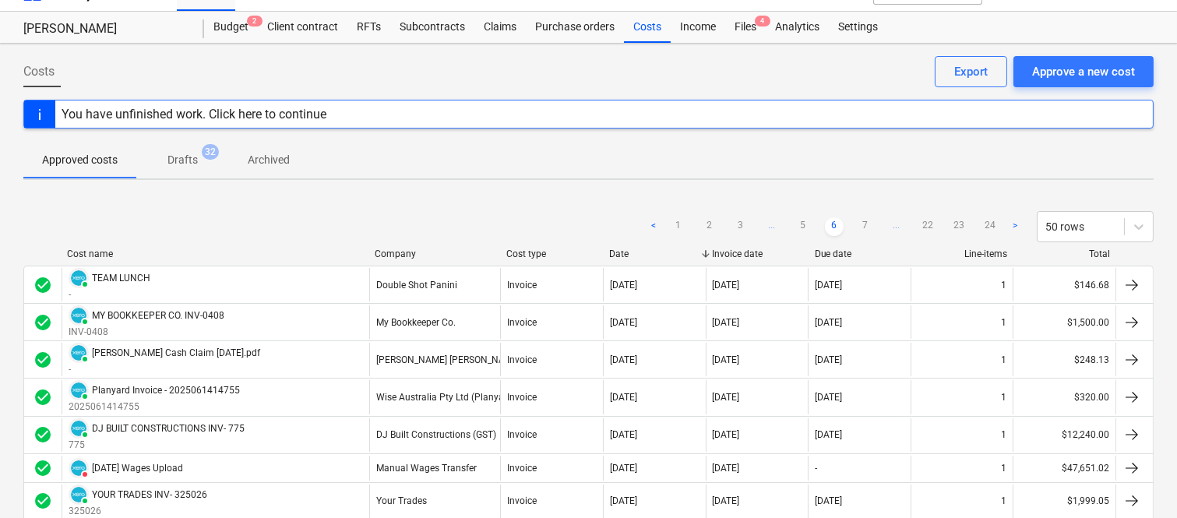
scroll to position [0, 0]
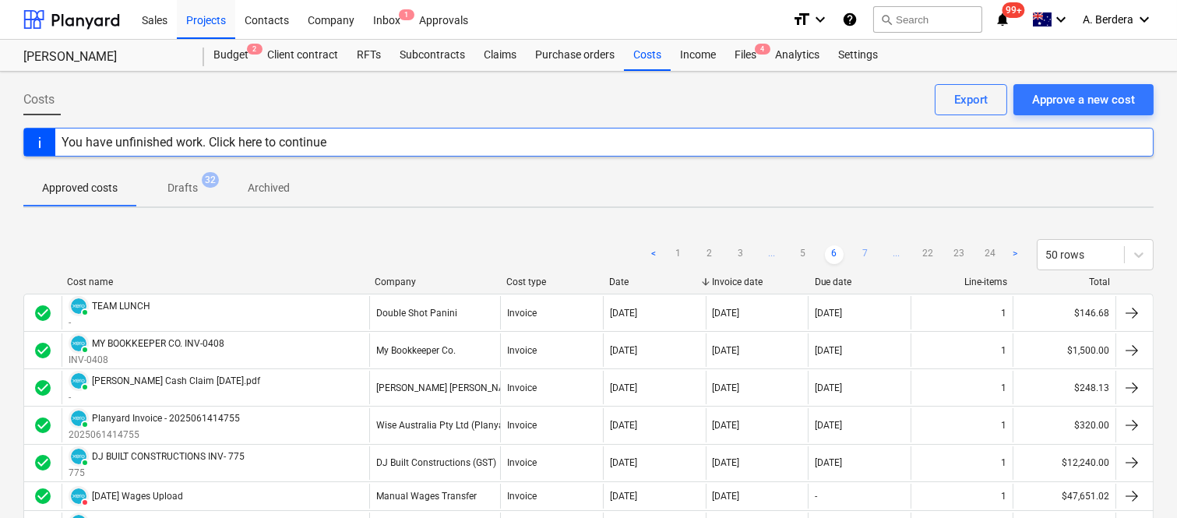
click at [863, 251] on link "7" at bounding box center [865, 254] width 19 height 19
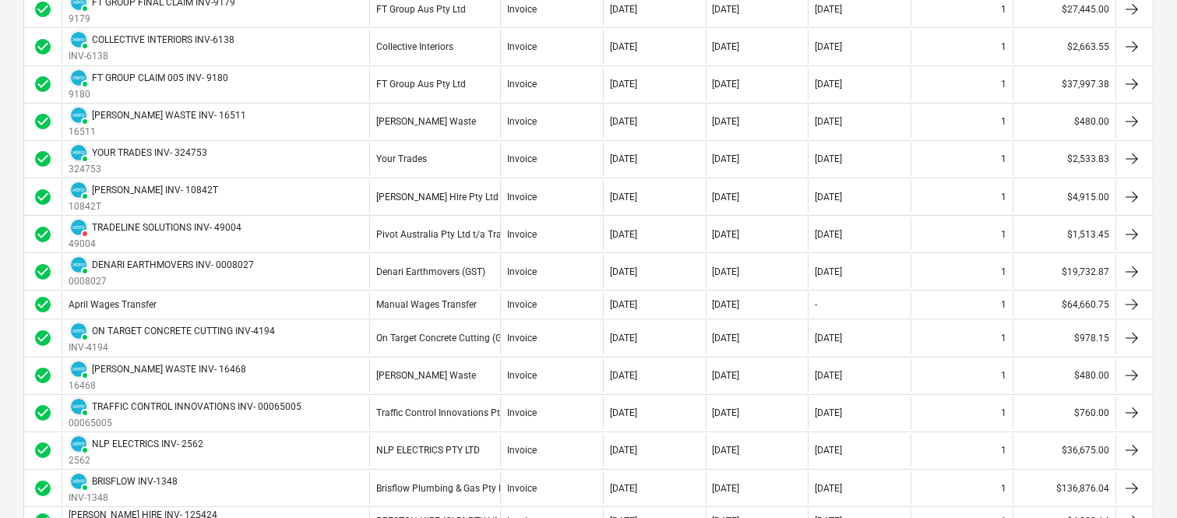
scroll to position [830, 0]
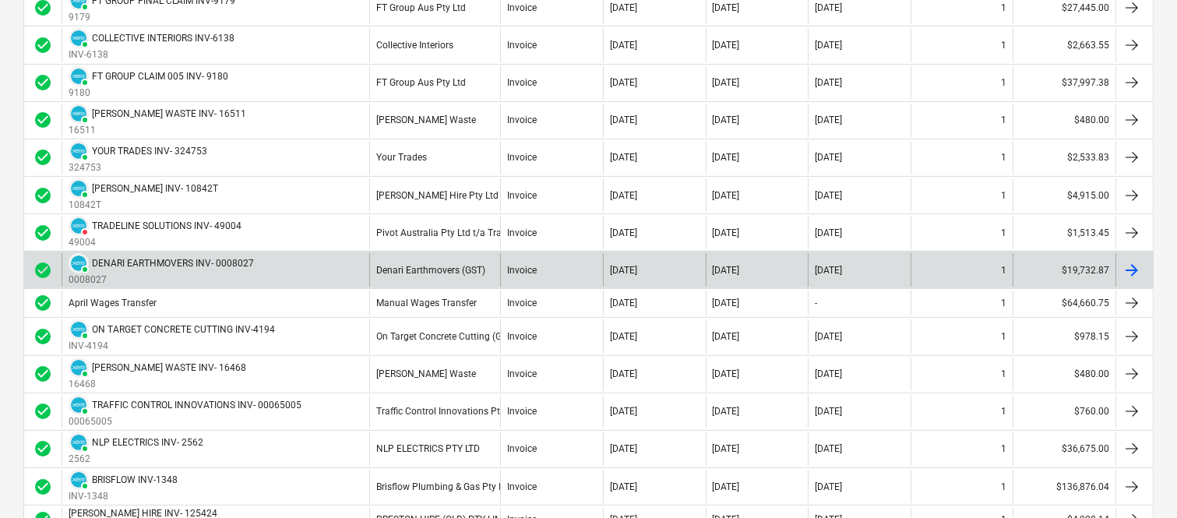
click at [610, 255] on div "[DATE]" at bounding box center [654, 269] width 103 height 33
